Goal: Communication & Community: Answer question/provide support

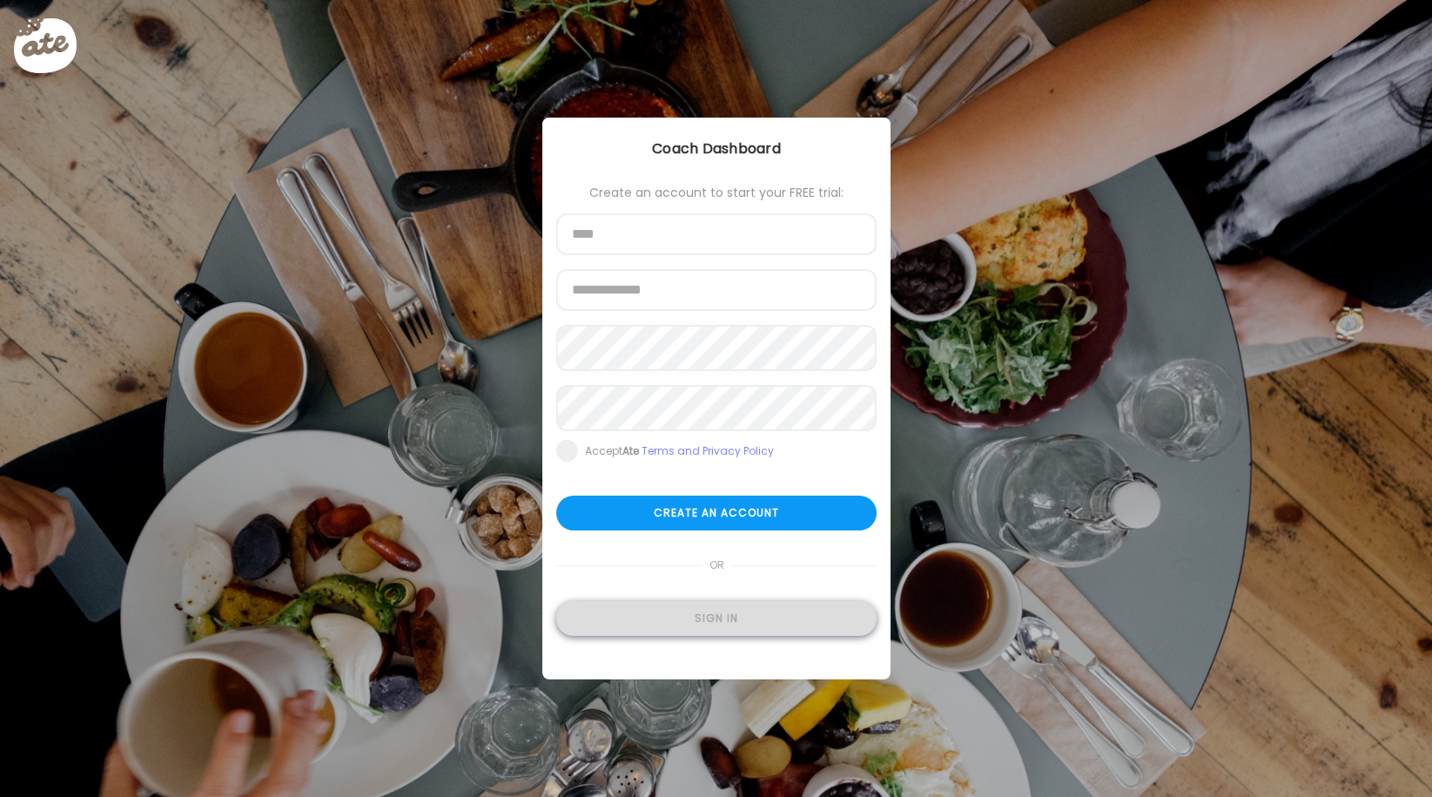
click at [742, 623] on div "Sign in" at bounding box center [716, 618] width 320 height 35
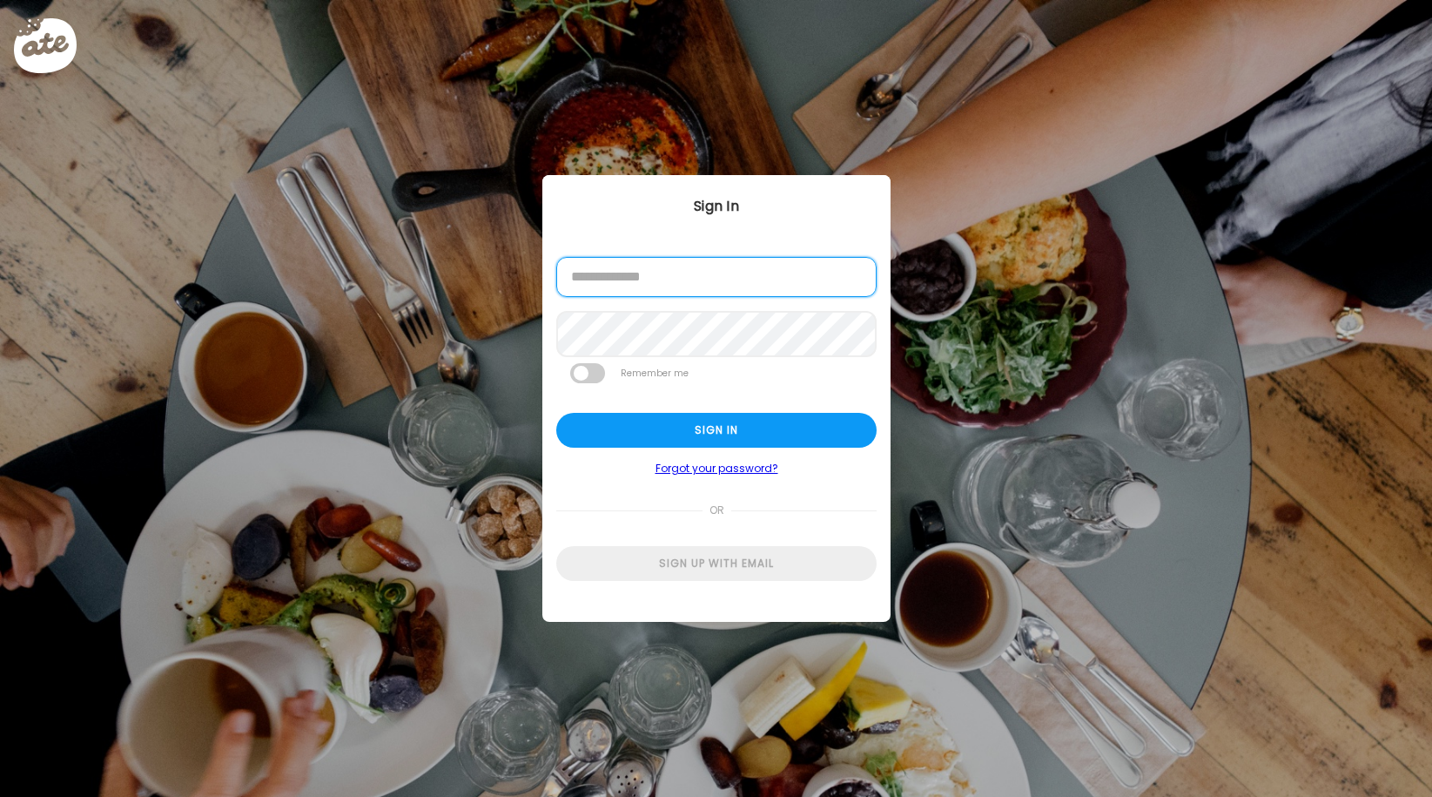
type input "**********"
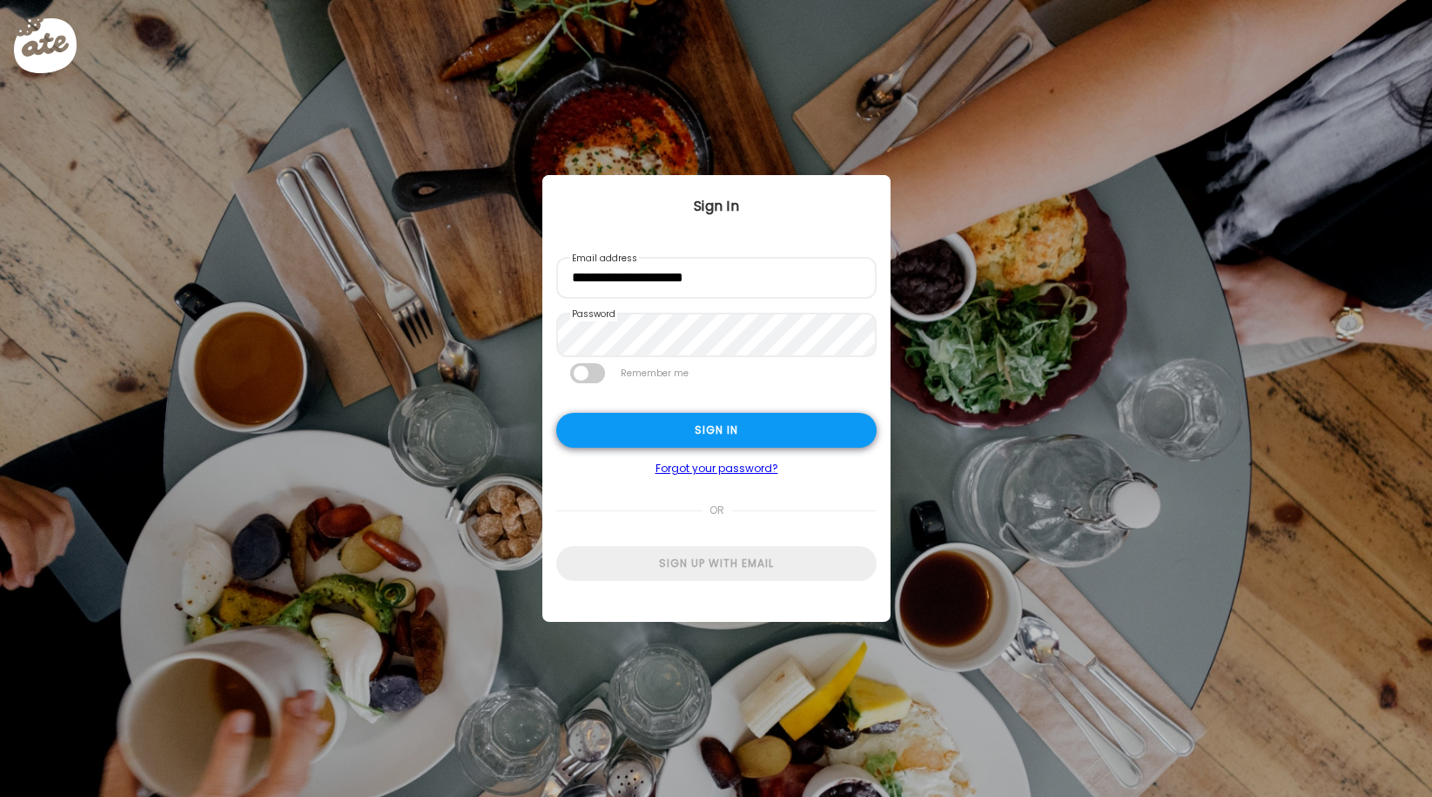
click at [728, 430] on div "Sign in" at bounding box center [716, 430] width 320 height 35
type textarea "**********"
type input "**********"
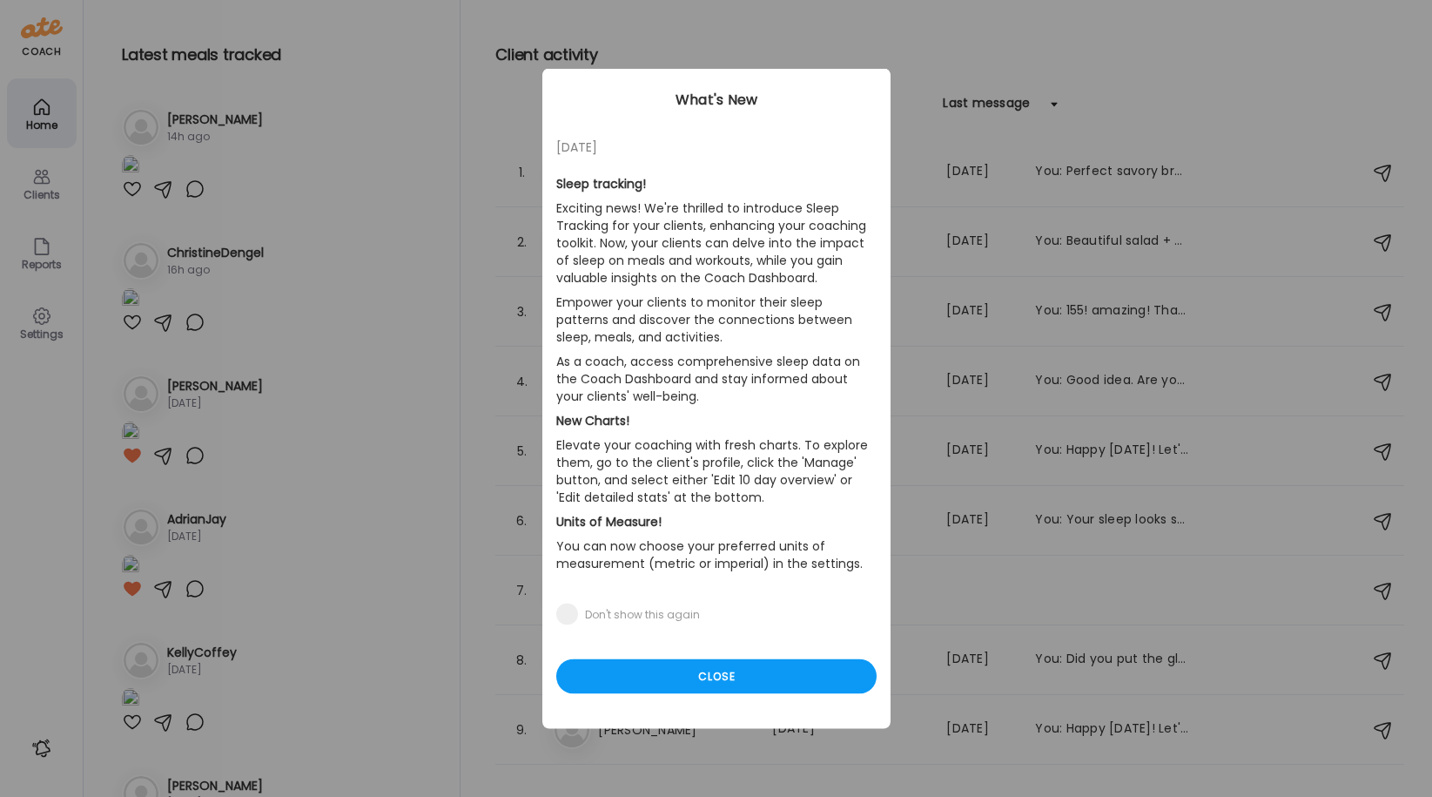
click at [41, 194] on div "Ate Coach Dashboard Wahoo! It’s official Take a moment to set up your Coach Pro…" at bounding box center [716, 398] width 1432 height 797
click at [801, 664] on div "Close" at bounding box center [716, 676] width 320 height 35
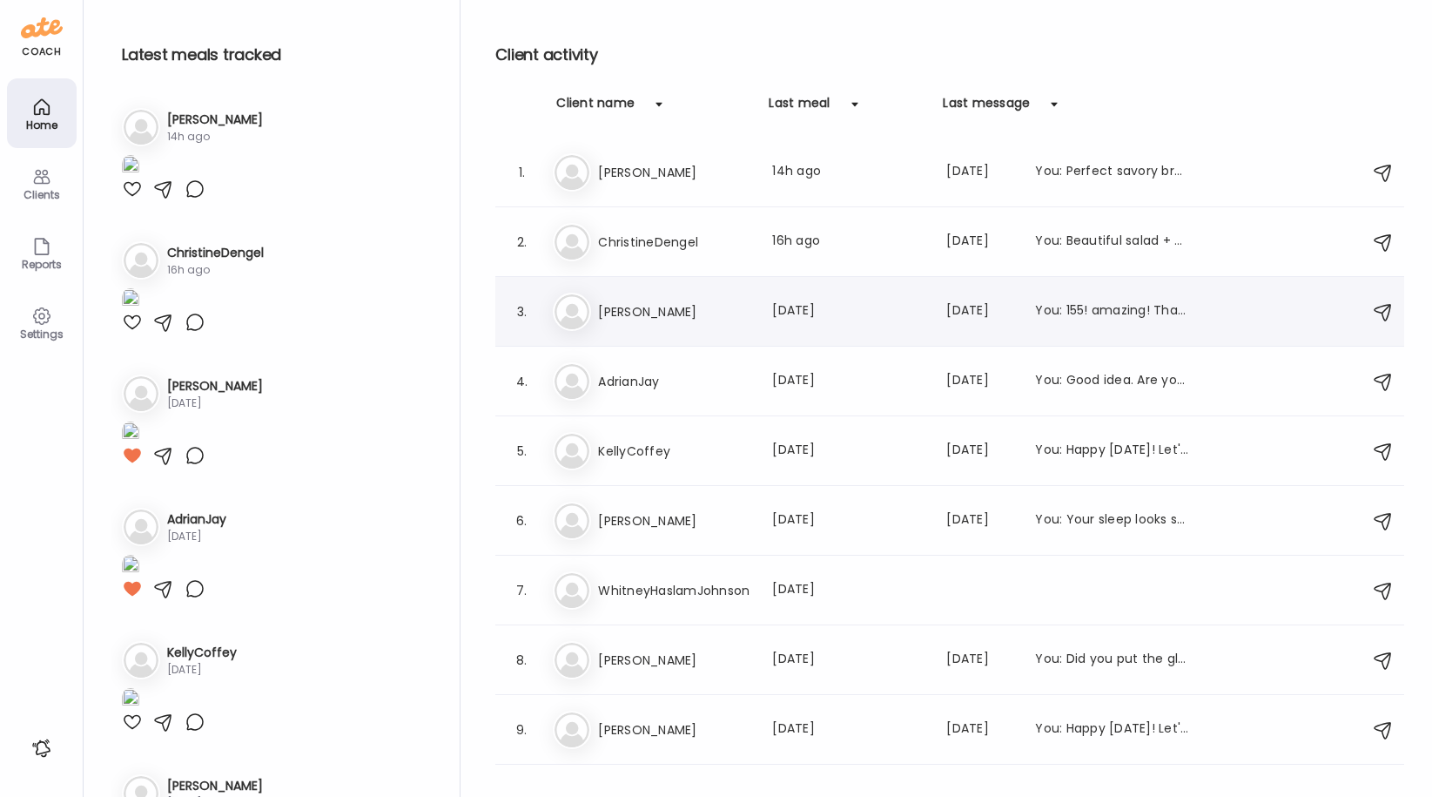
click at [617, 308] on h3 "[PERSON_NAME]" at bounding box center [674, 311] width 153 height 21
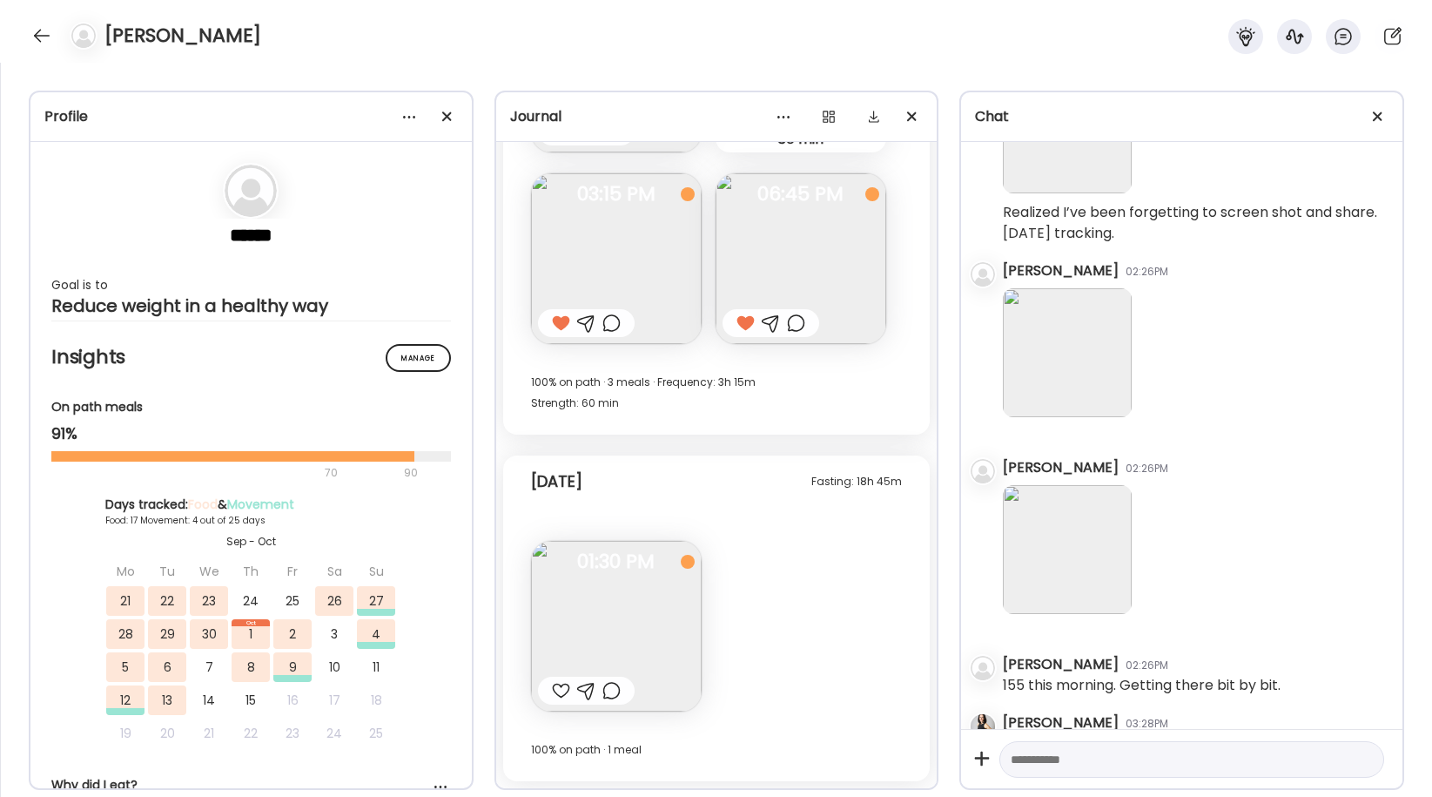
scroll to position [12055, 0]
click at [812, 273] on img at bounding box center [801, 262] width 171 height 171
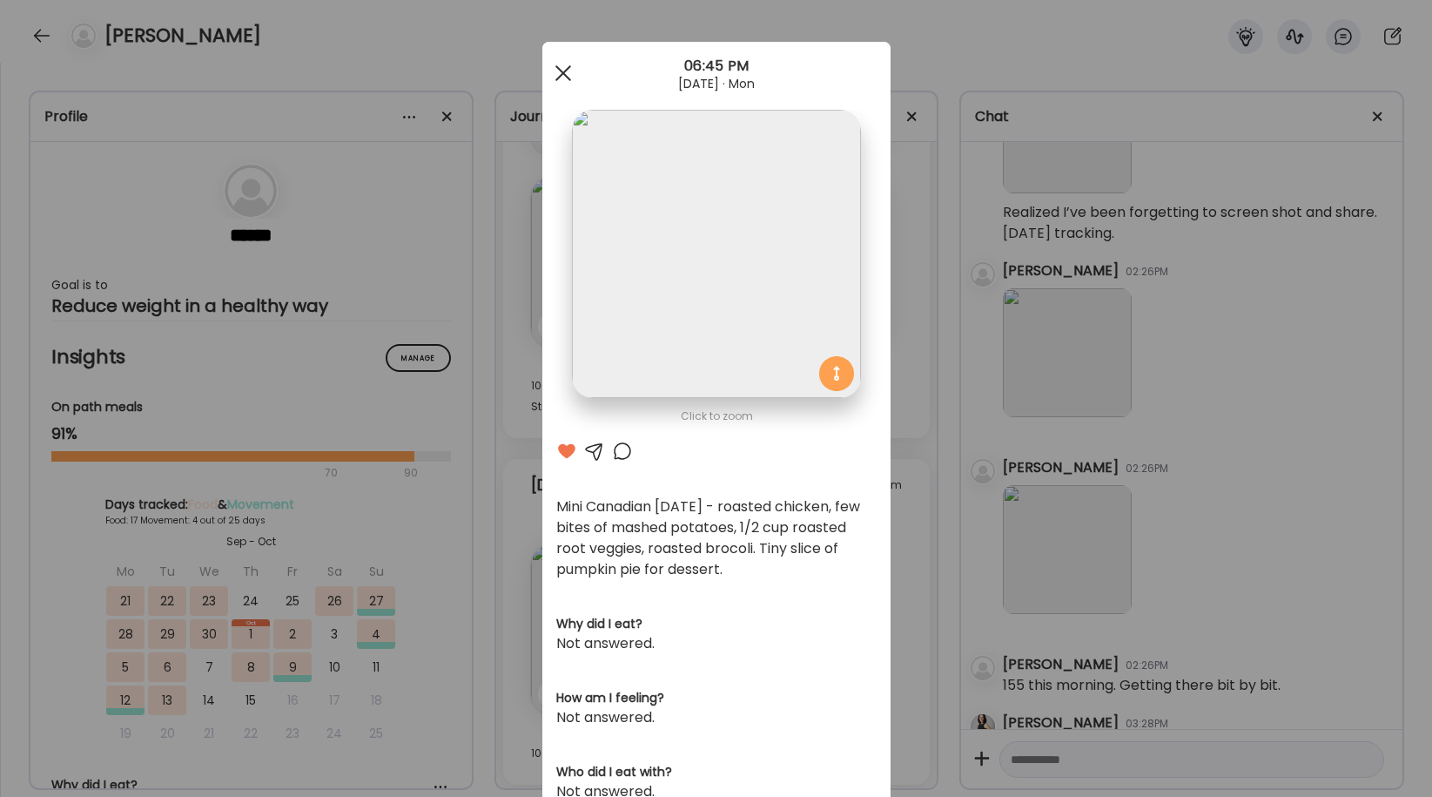
click at [567, 66] on div at bounding box center [563, 73] width 35 height 35
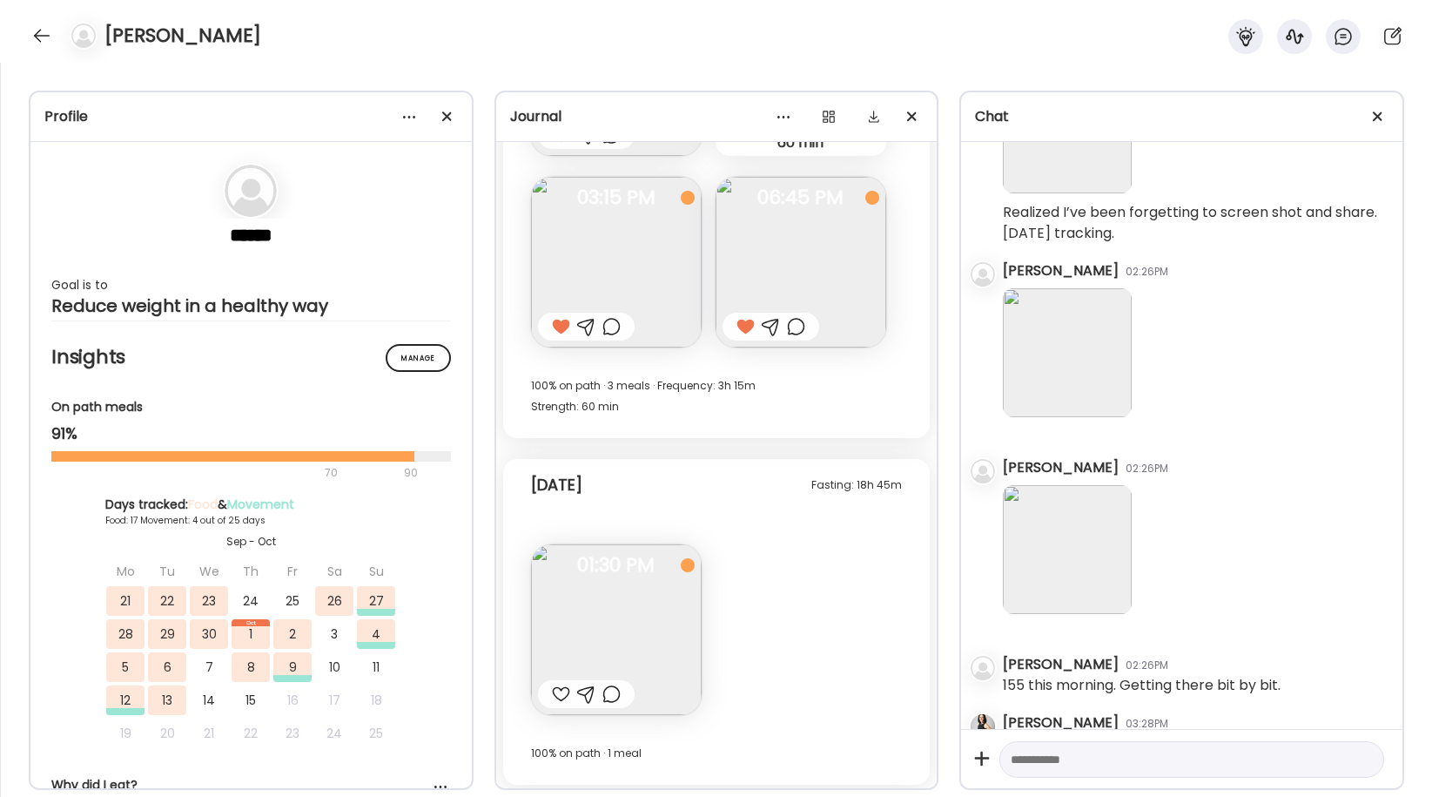
click at [565, 693] on div at bounding box center [561, 694] width 18 height 21
click at [35, 34] on div at bounding box center [42, 36] width 28 height 28
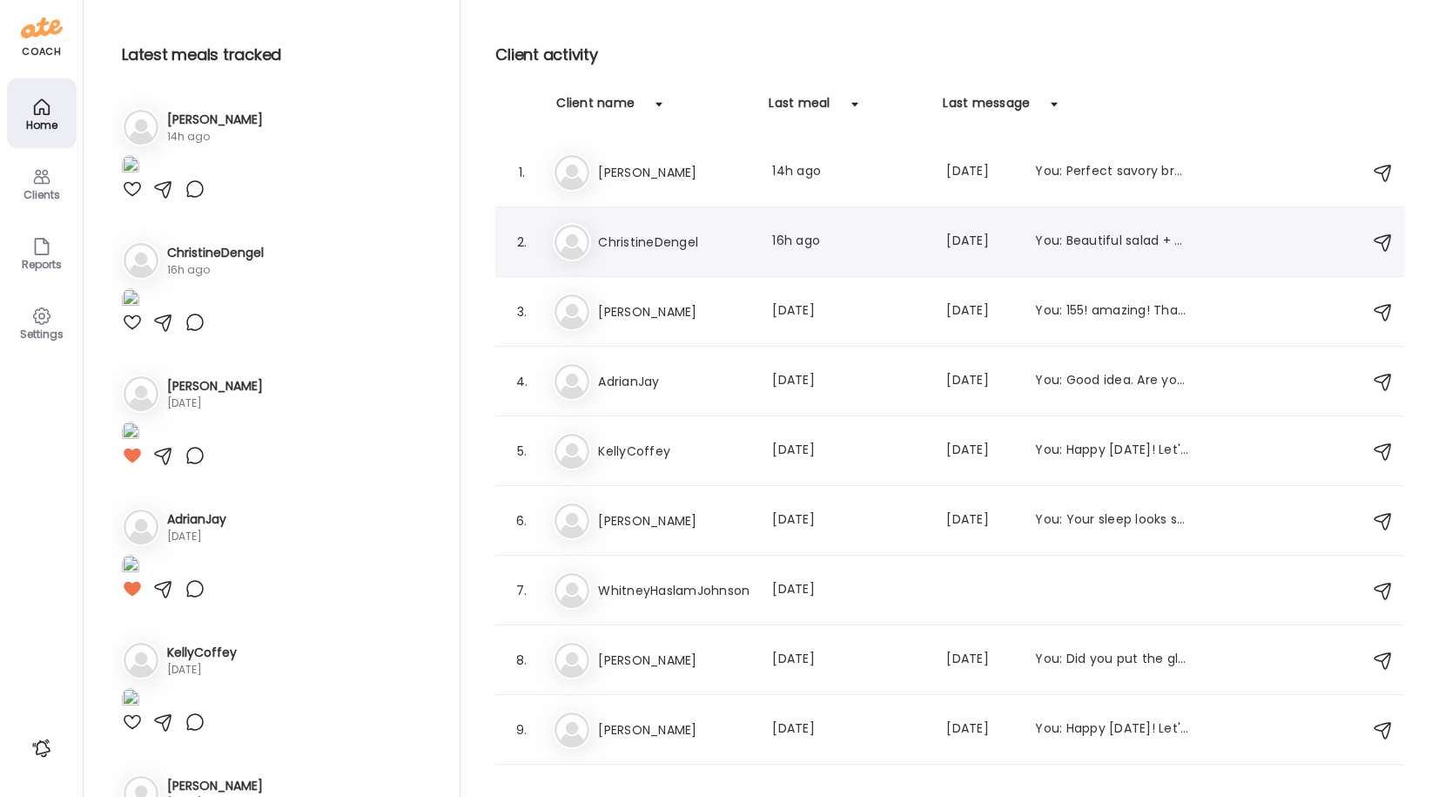
click at [650, 228] on div "Ch ChristineDengel Last meal: 16h ago Last message: [DATE] You: Beautiful salad…" at bounding box center [952, 242] width 799 height 38
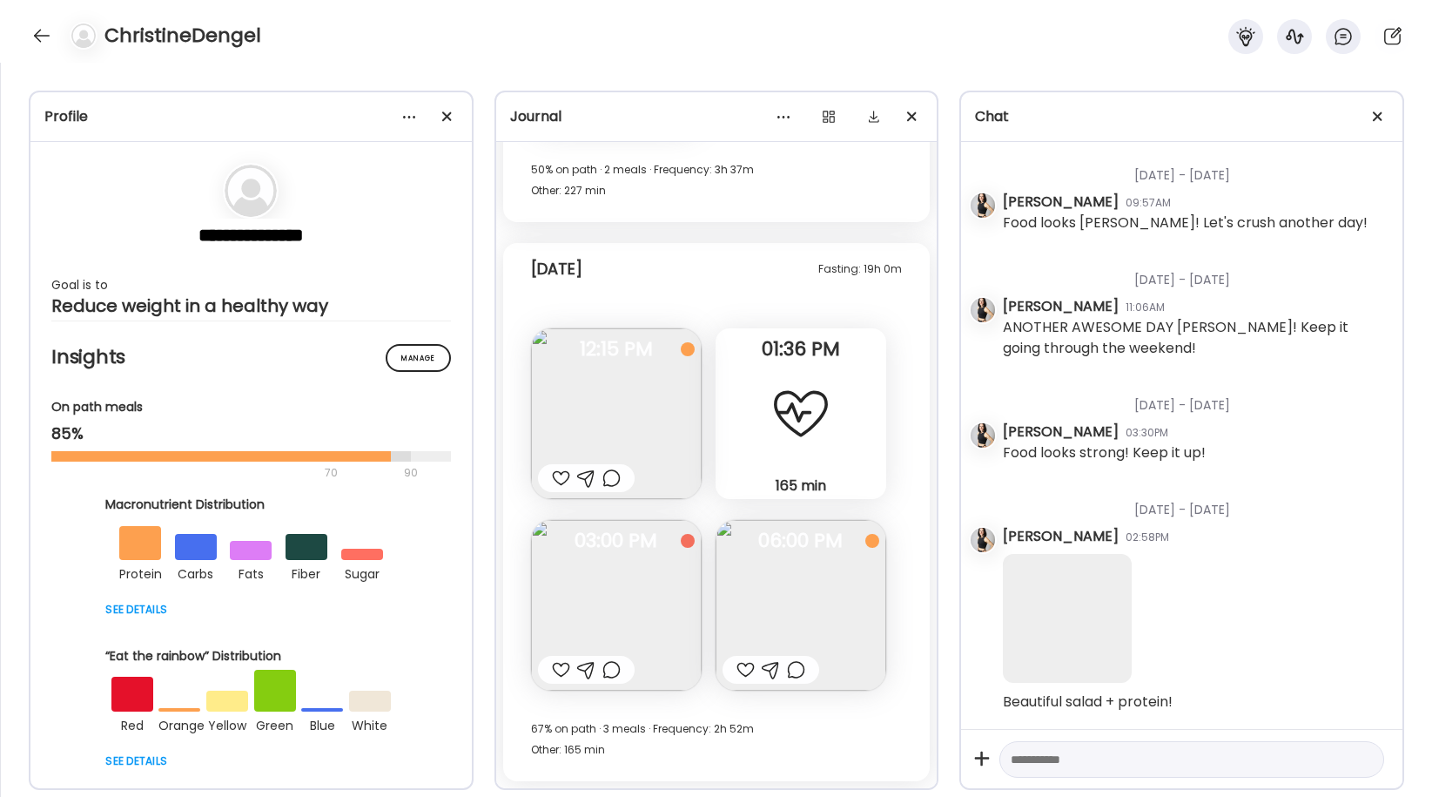
scroll to position [7047, 0]
click at [562, 476] on div at bounding box center [561, 478] width 18 height 21
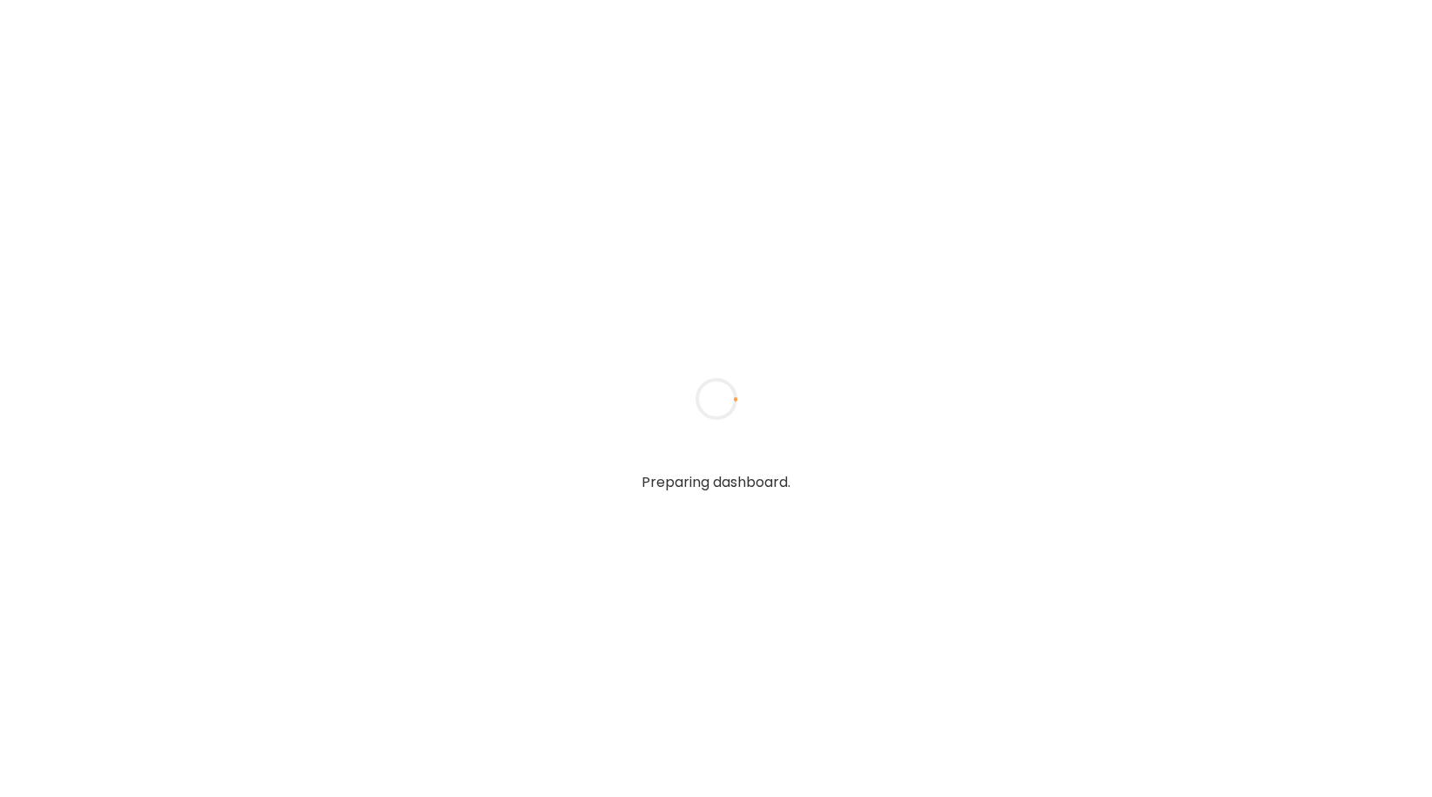
type textarea "**********"
type input "**********"
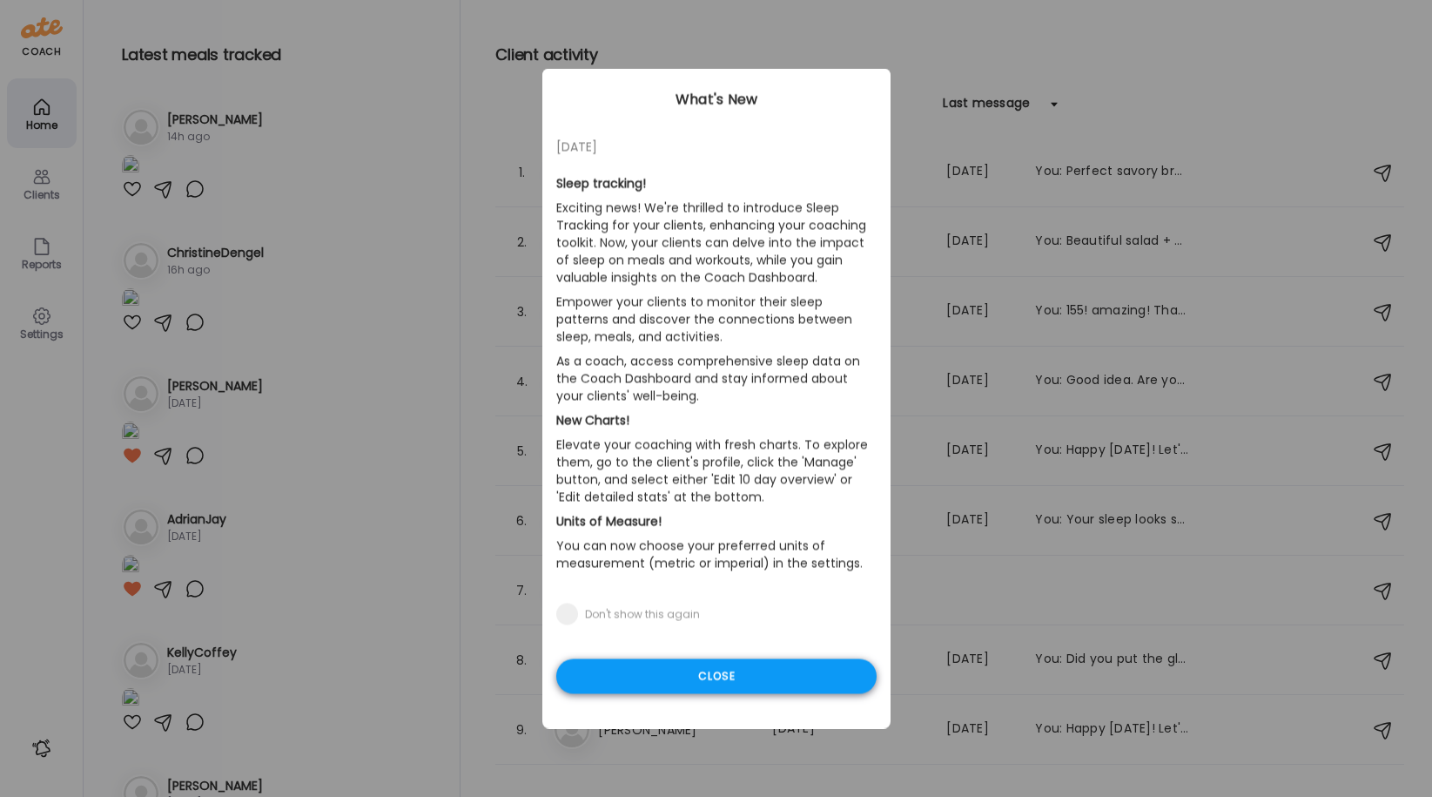
click at [726, 676] on div "Close" at bounding box center [716, 676] width 320 height 35
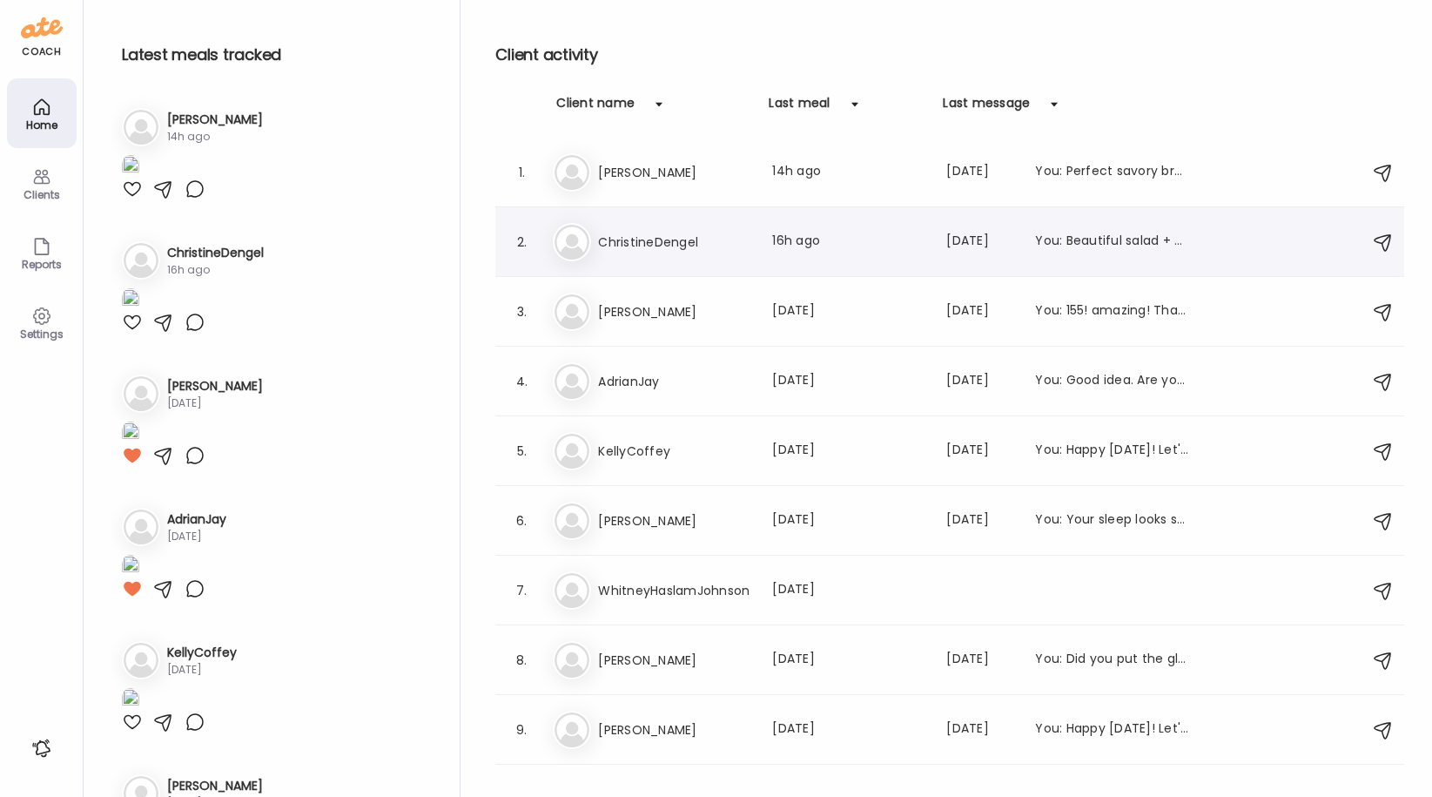
click at [665, 238] on h3 "ChristineDengel" at bounding box center [674, 242] width 153 height 21
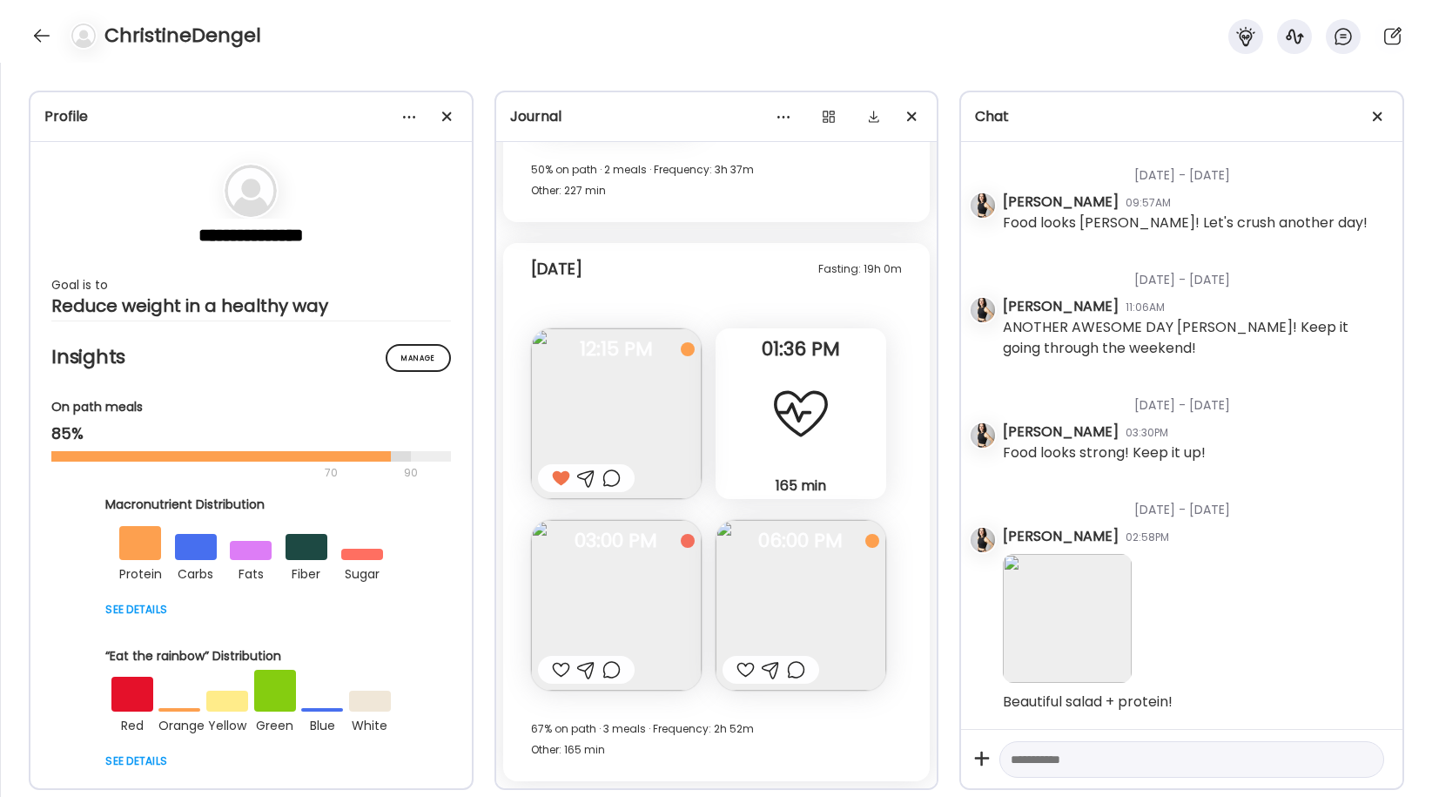
scroll to position [7047, 0]
click at [603, 362] on img at bounding box center [616, 413] width 171 height 171
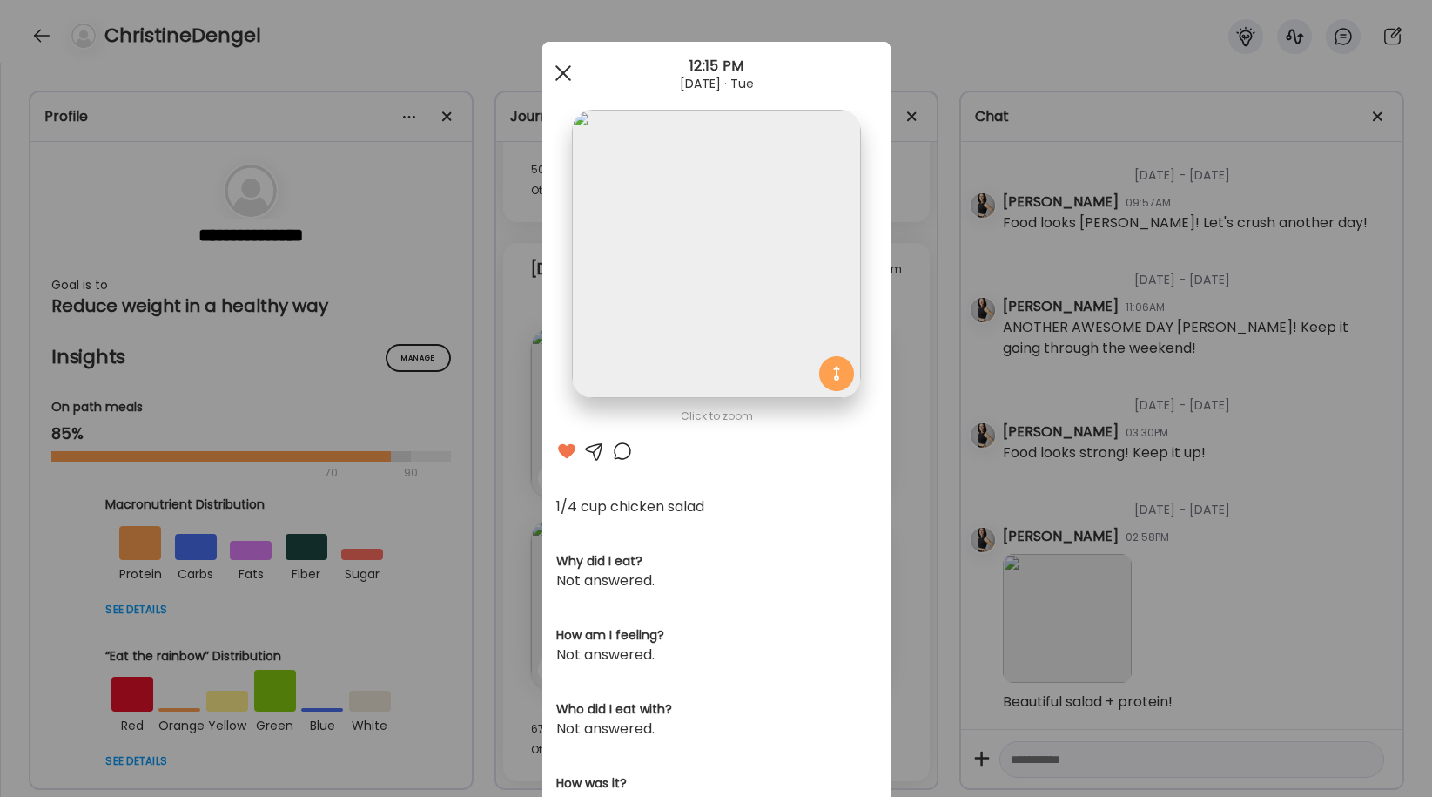
click at [563, 70] on div at bounding box center [563, 73] width 35 height 35
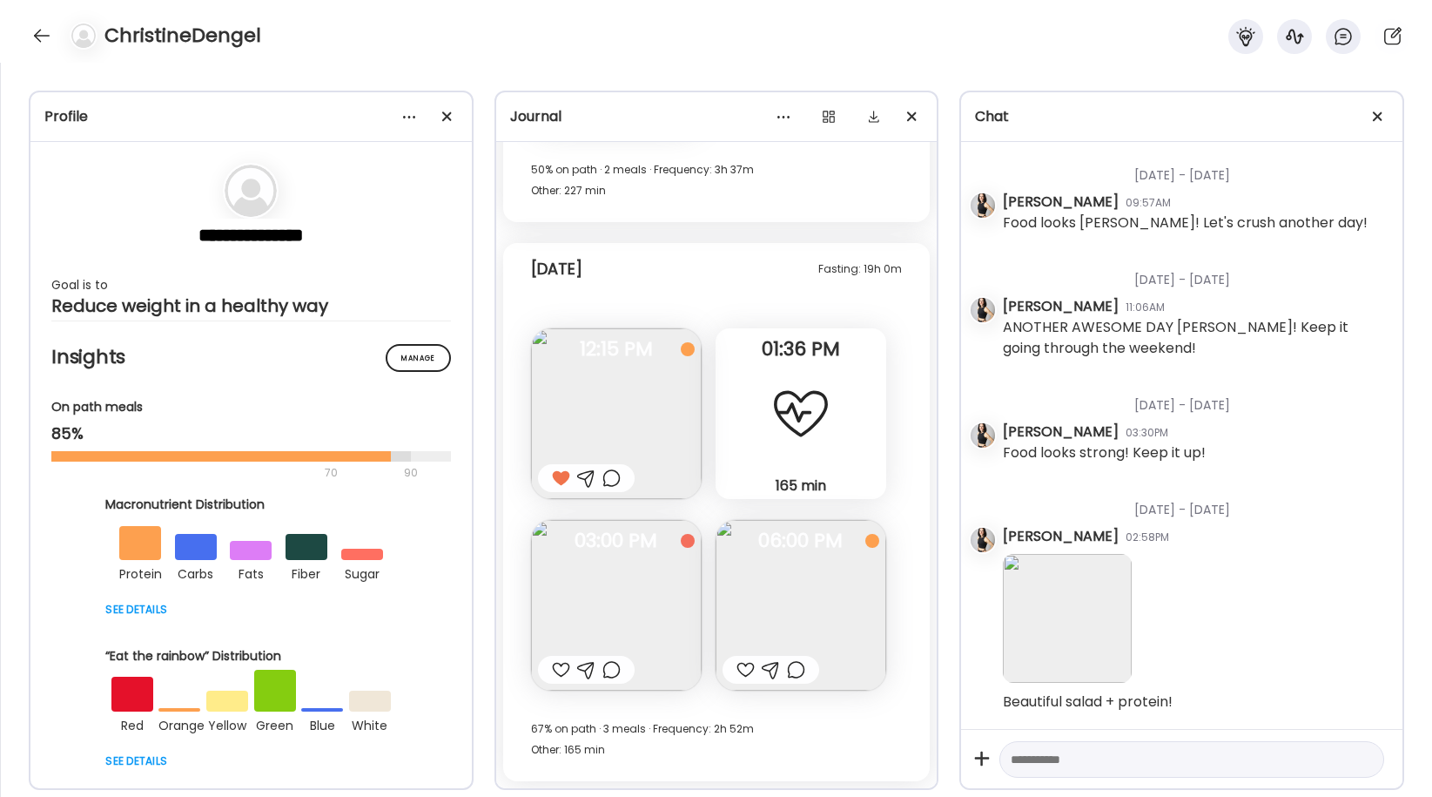
click at [597, 569] on img at bounding box center [616, 605] width 171 height 171
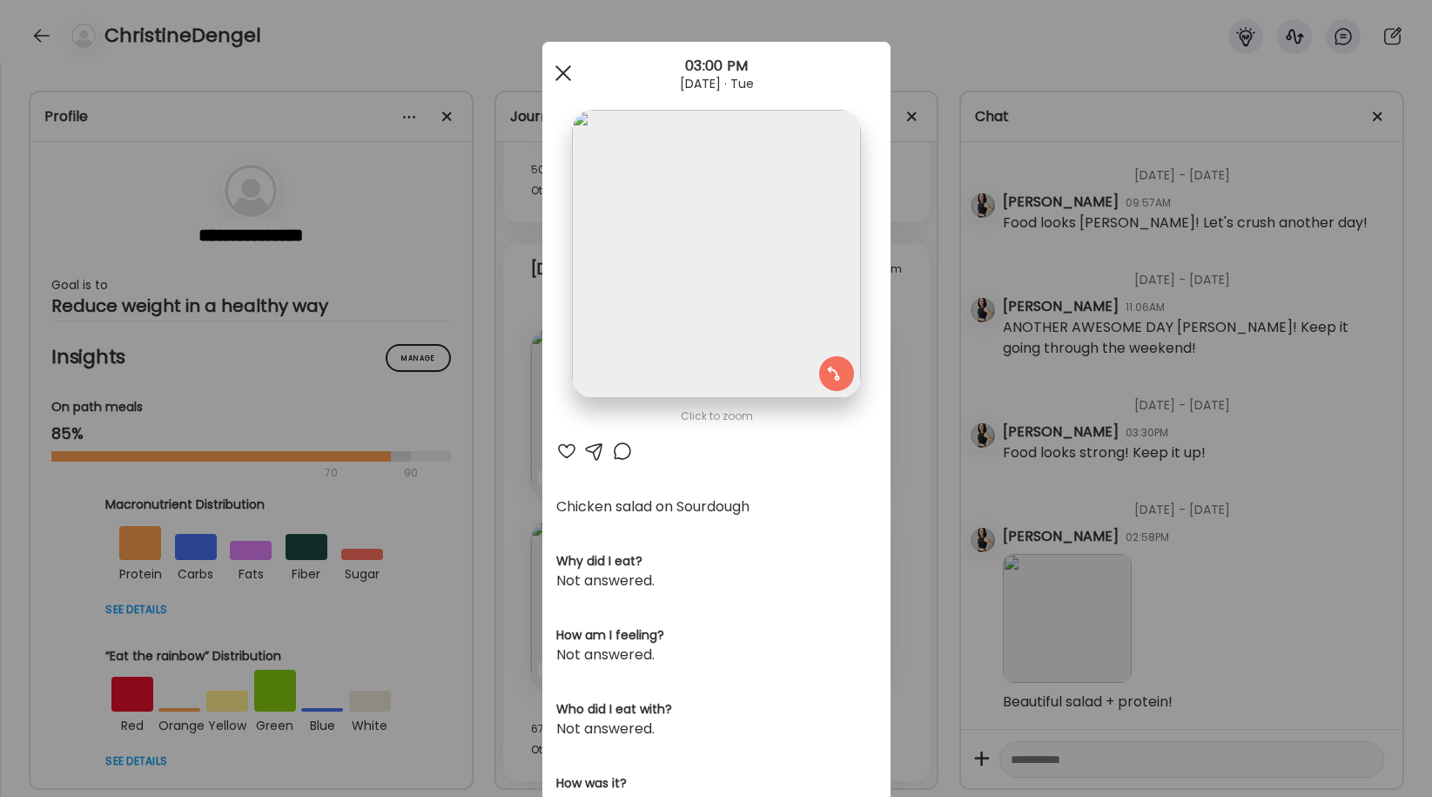
click at [561, 71] on span at bounding box center [563, 73] width 16 height 16
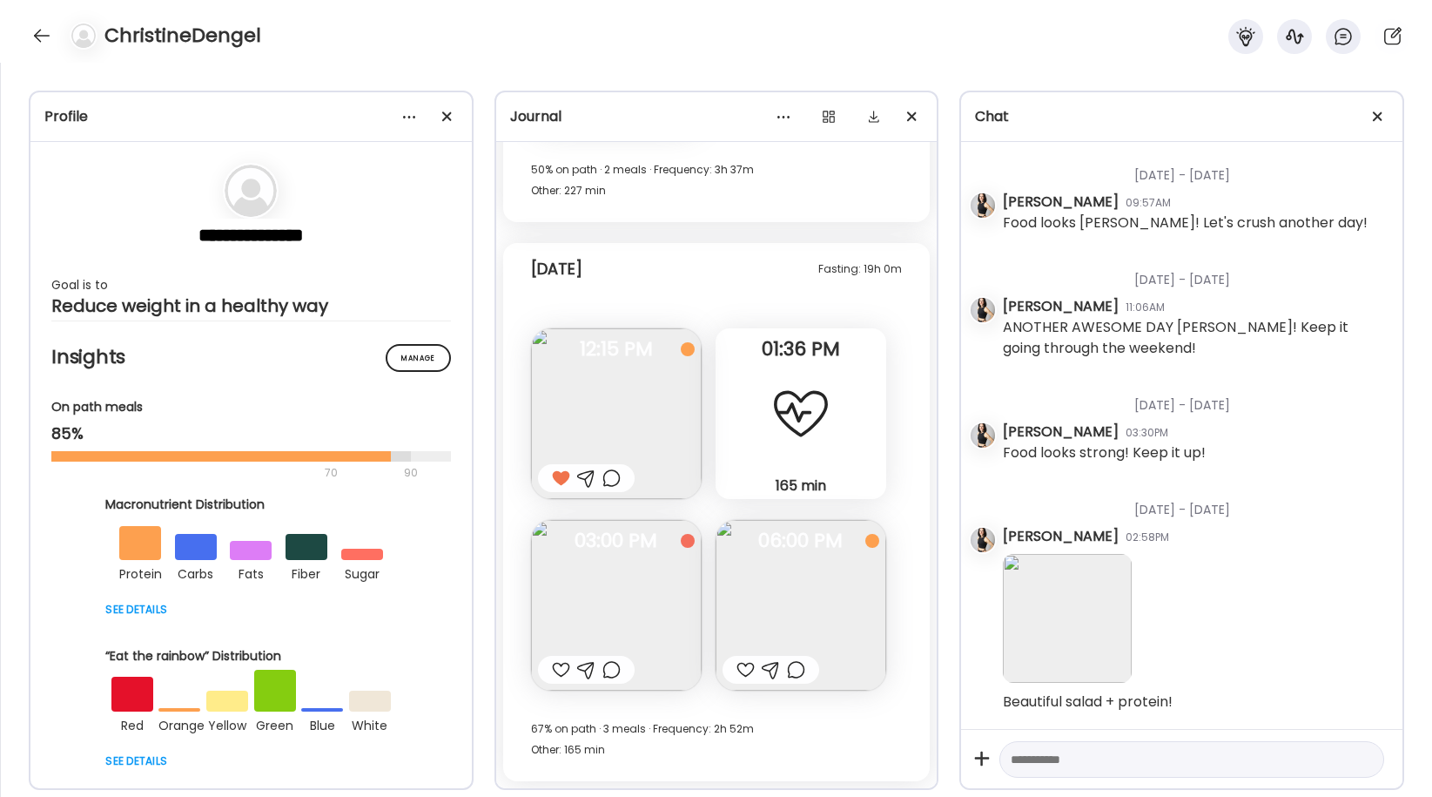
click at [619, 563] on img at bounding box center [616, 605] width 171 height 171
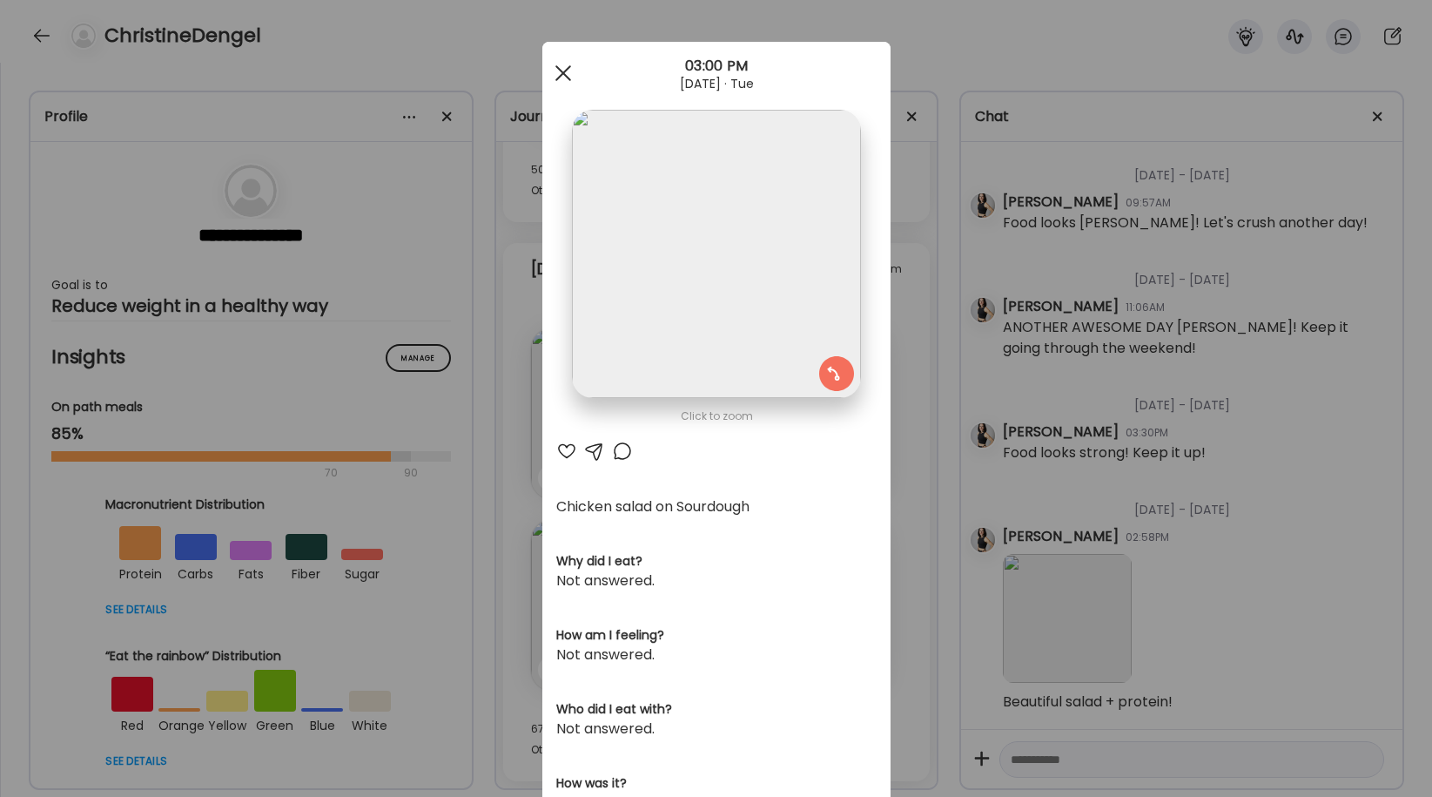
click at [563, 69] on div at bounding box center [563, 73] width 35 height 35
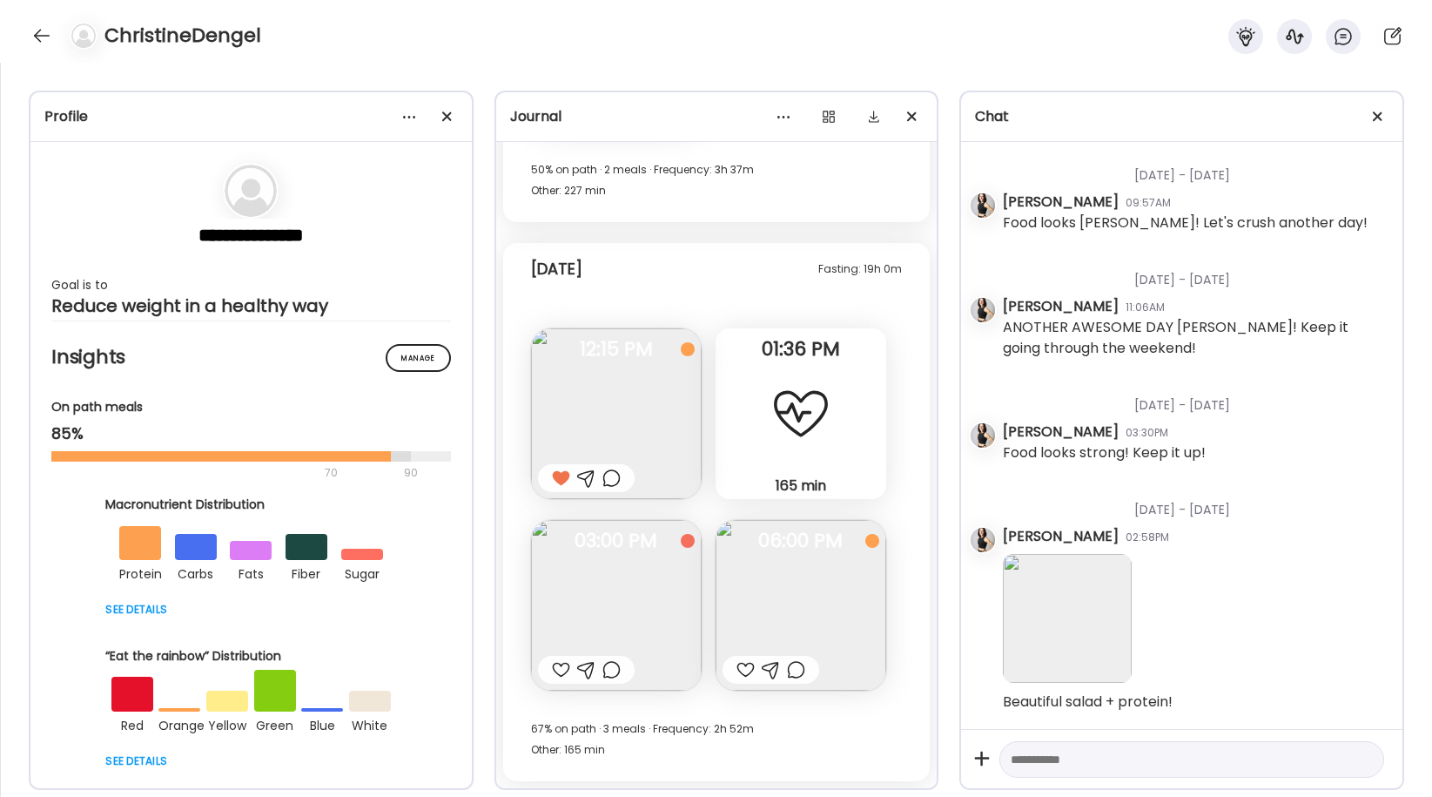
click at [810, 605] on img at bounding box center [801, 605] width 171 height 171
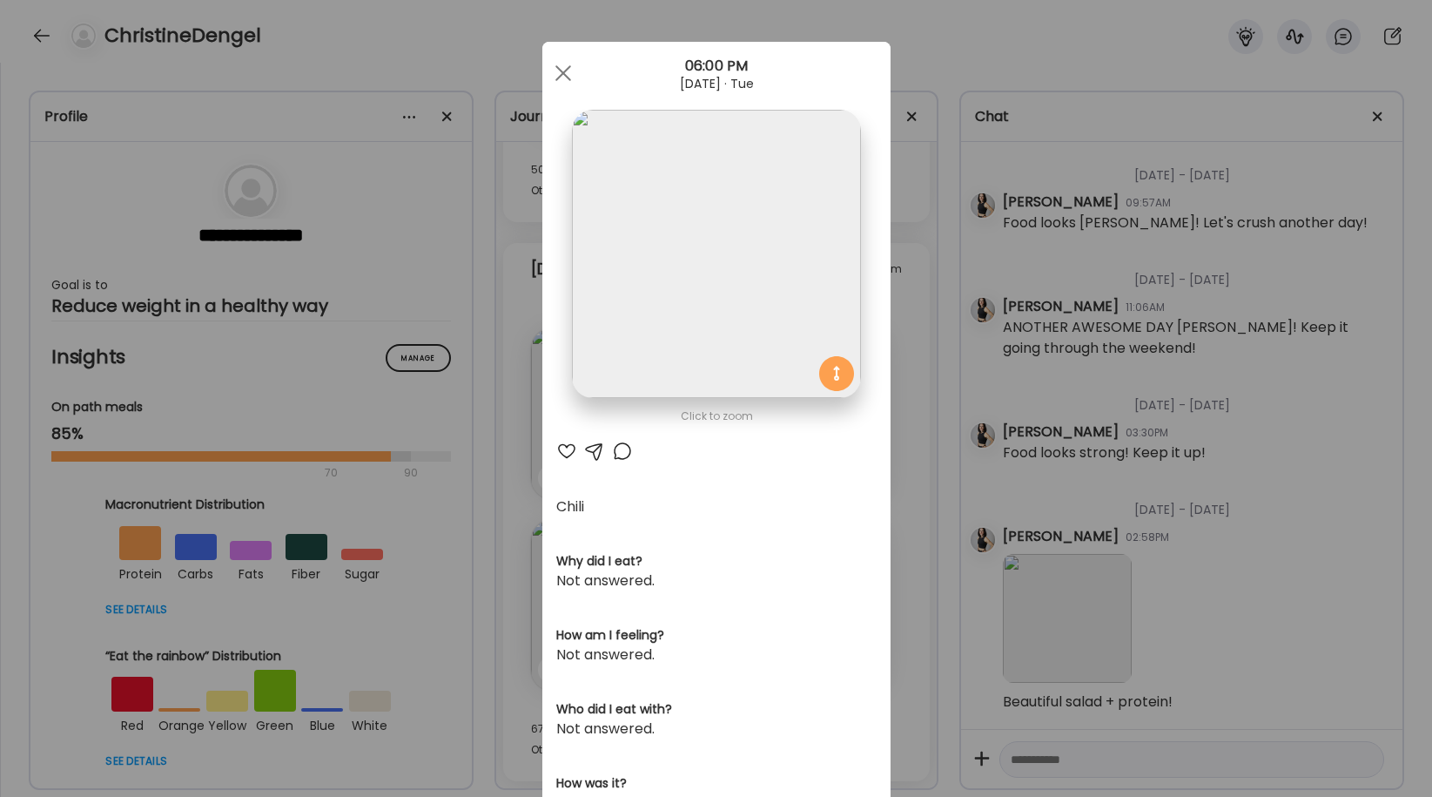
click at [568, 449] on div at bounding box center [566, 451] width 21 height 21
click at [566, 71] on div at bounding box center [563, 73] width 35 height 35
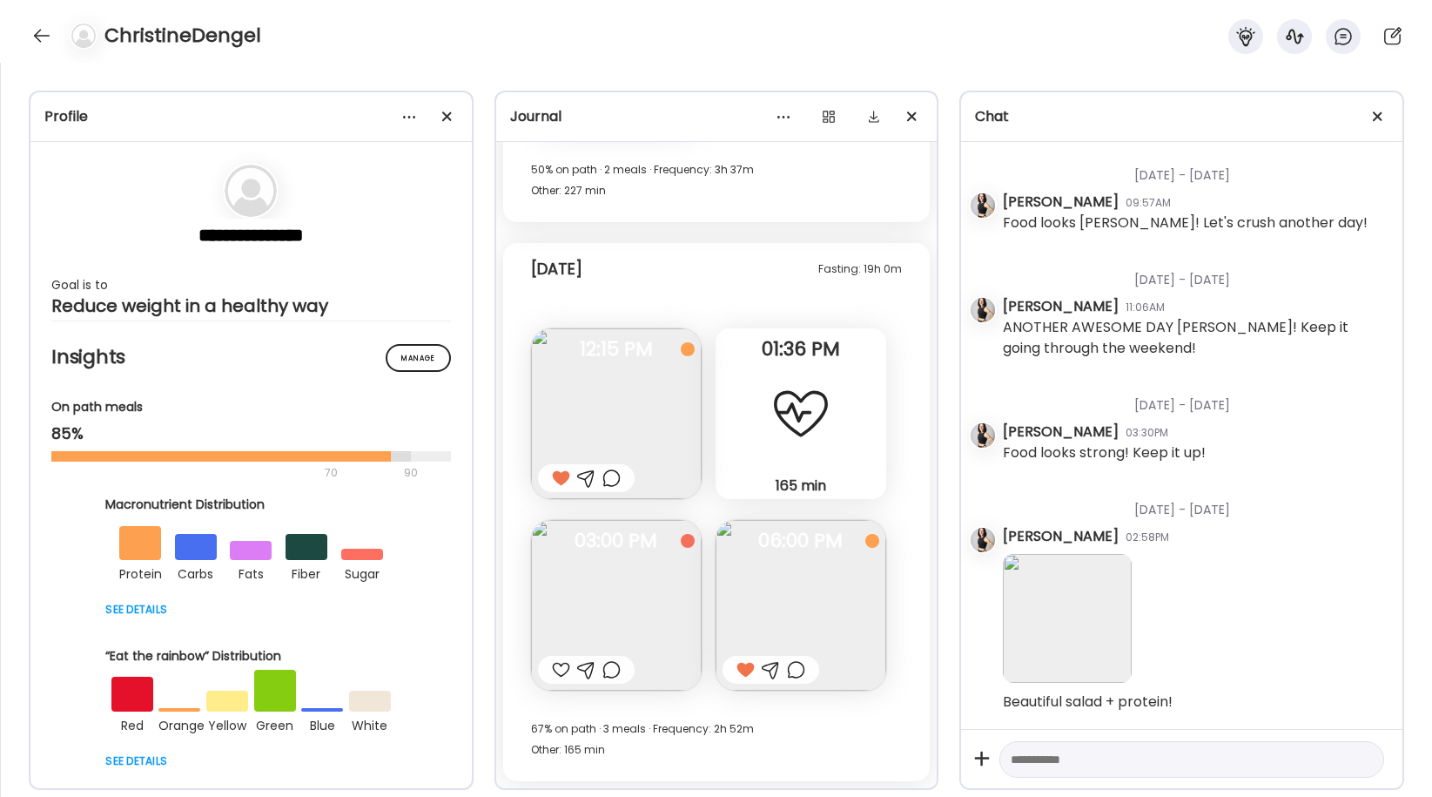
click at [556, 669] on div at bounding box center [561, 669] width 18 height 21
click at [589, 419] on img at bounding box center [616, 413] width 171 height 171
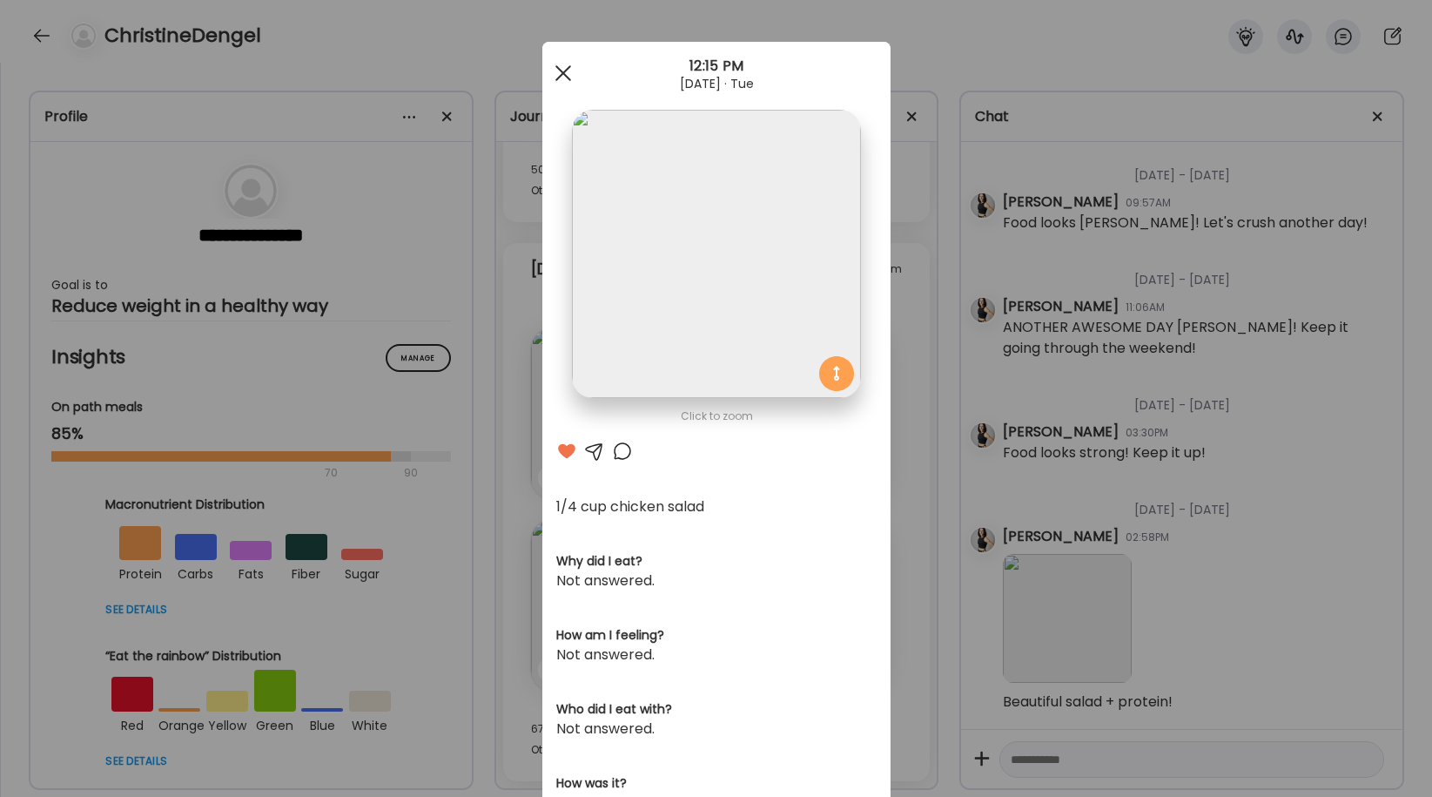
click at [563, 71] on div at bounding box center [563, 73] width 35 height 35
